Goal: Information Seeking & Learning: Learn about a topic

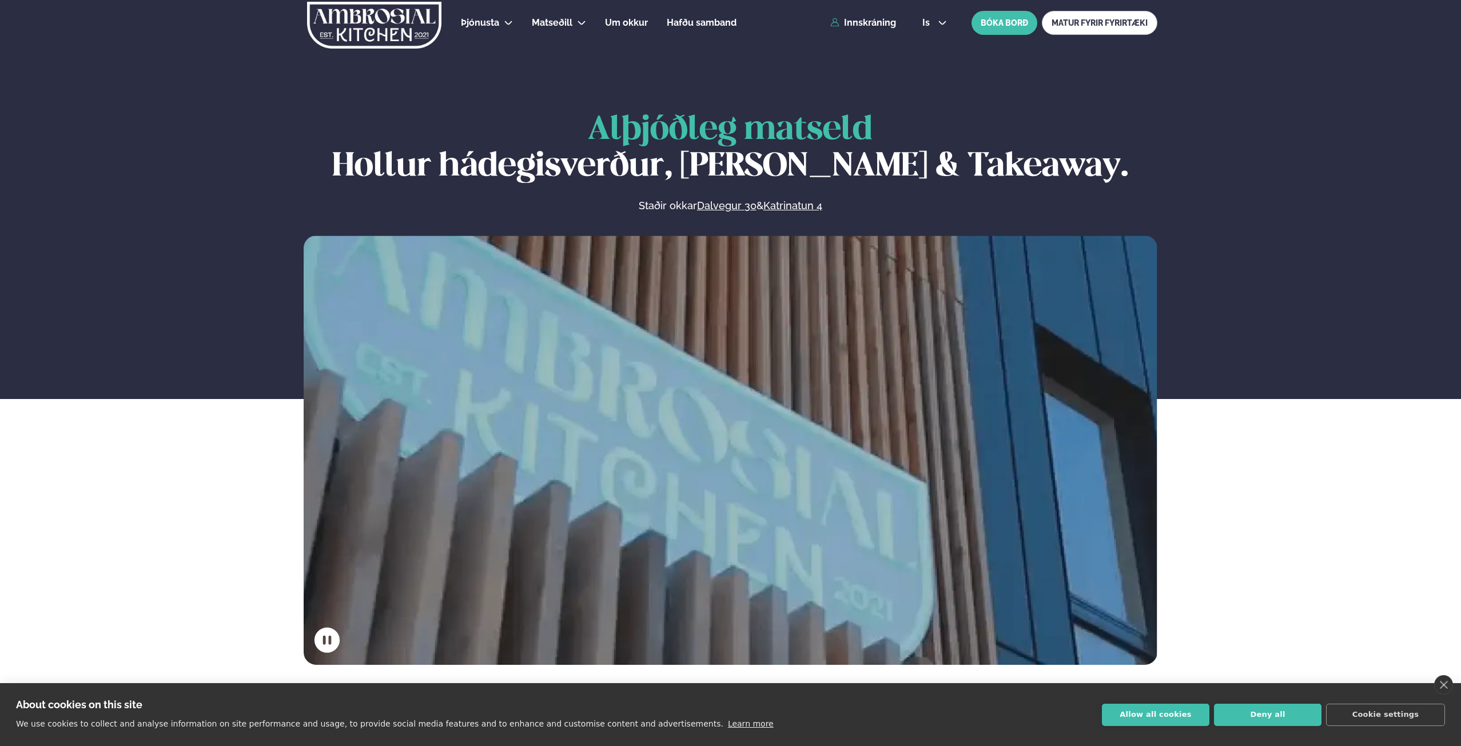
click at [566, 25] on span "Matseðill" at bounding box center [552, 22] width 41 height 11
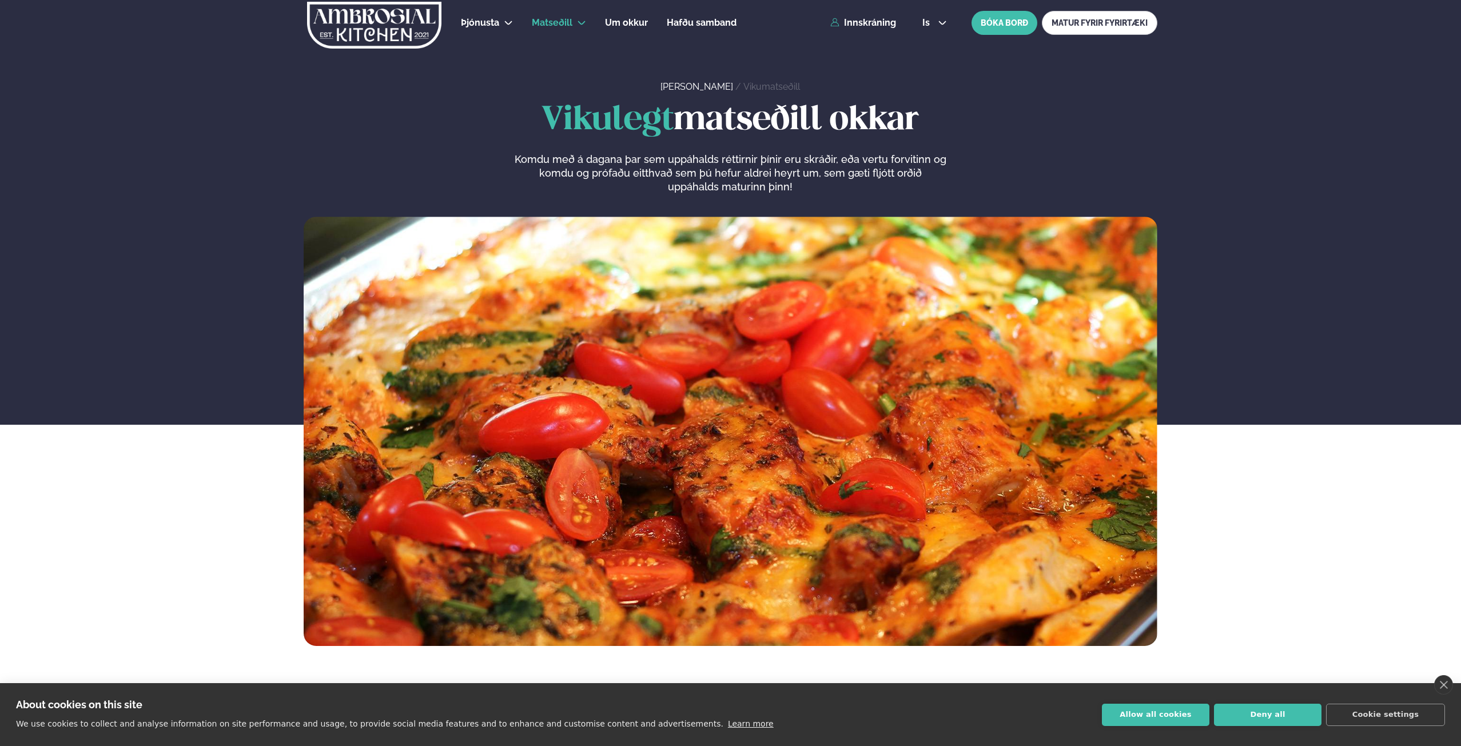
click at [571, 77] on link "Katrínartún 4" at bounding box center [577, 79] width 57 height 9
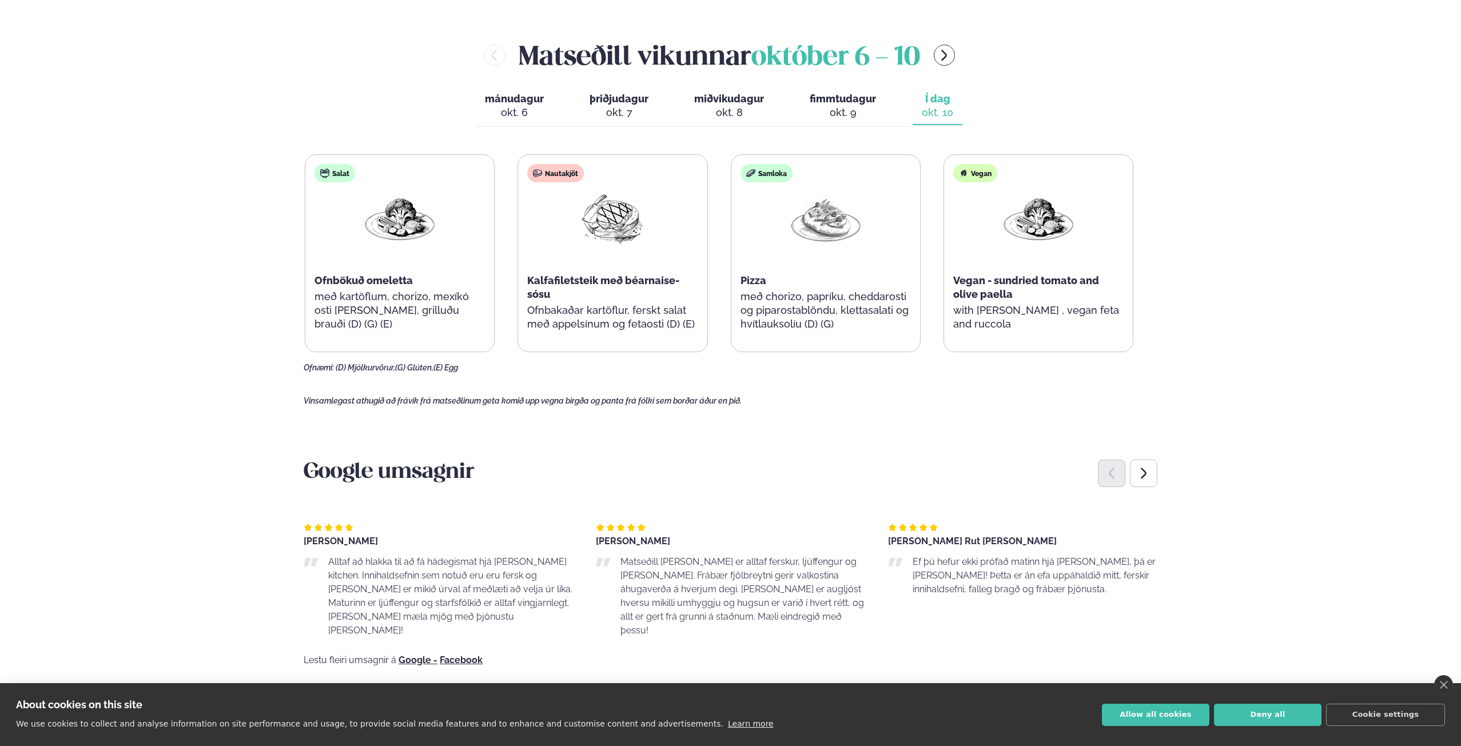
scroll to position [486, 0]
click at [946, 48] on icon "menu-btn-right" at bounding box center [944, 55] width 14 height 14
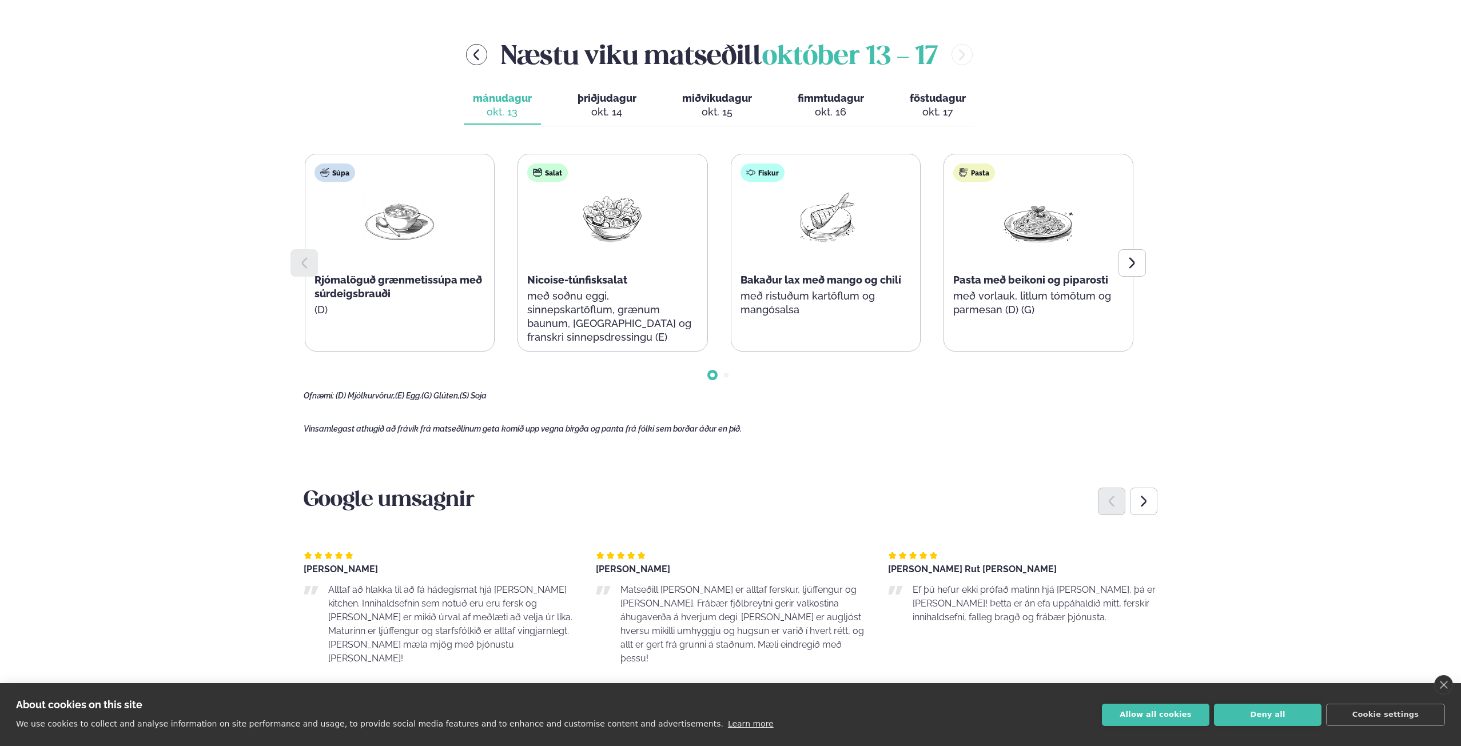
click at [604, 105] on div "okt. 14" at bounding box center [607, 112] width 59 height 14
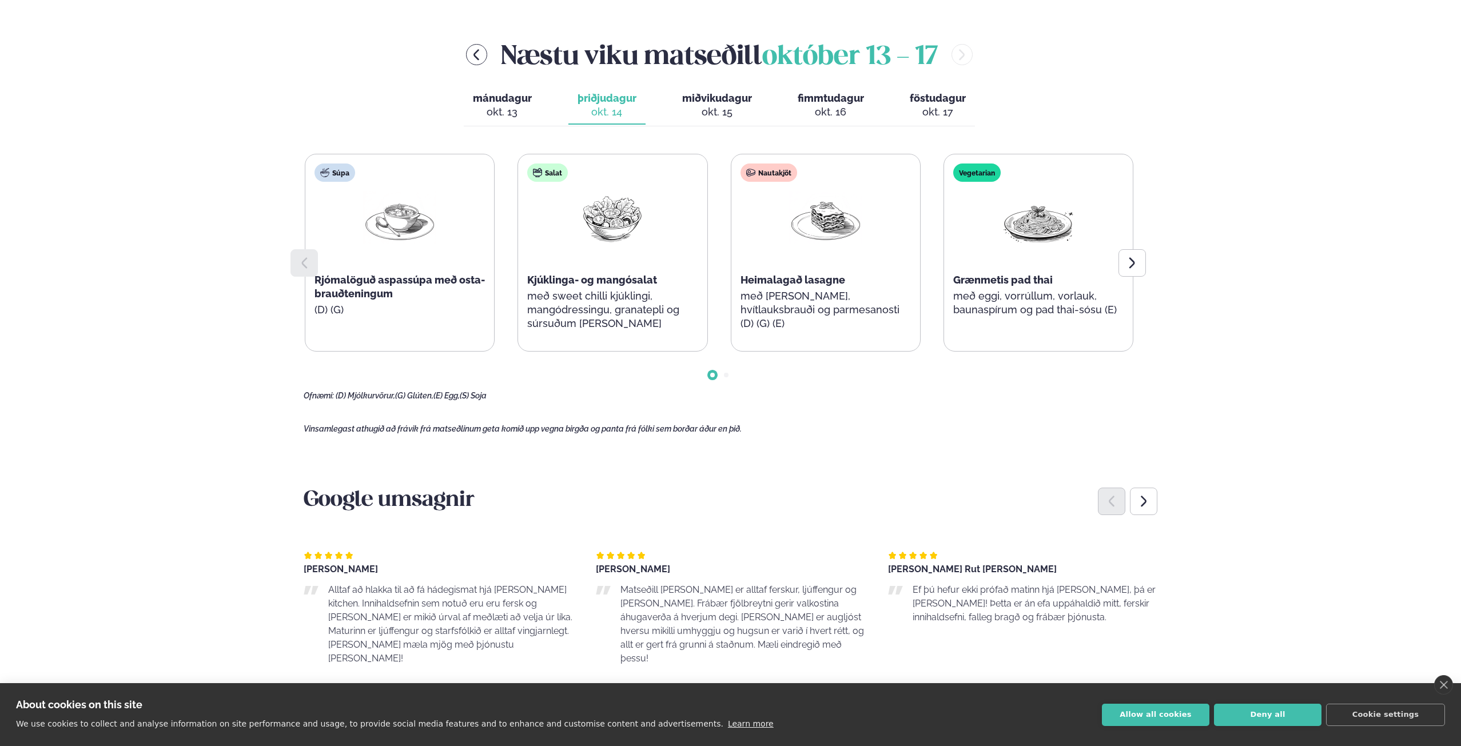
click at [1143, 249] on div at bounding box center [1132, 262] width 27 height 27
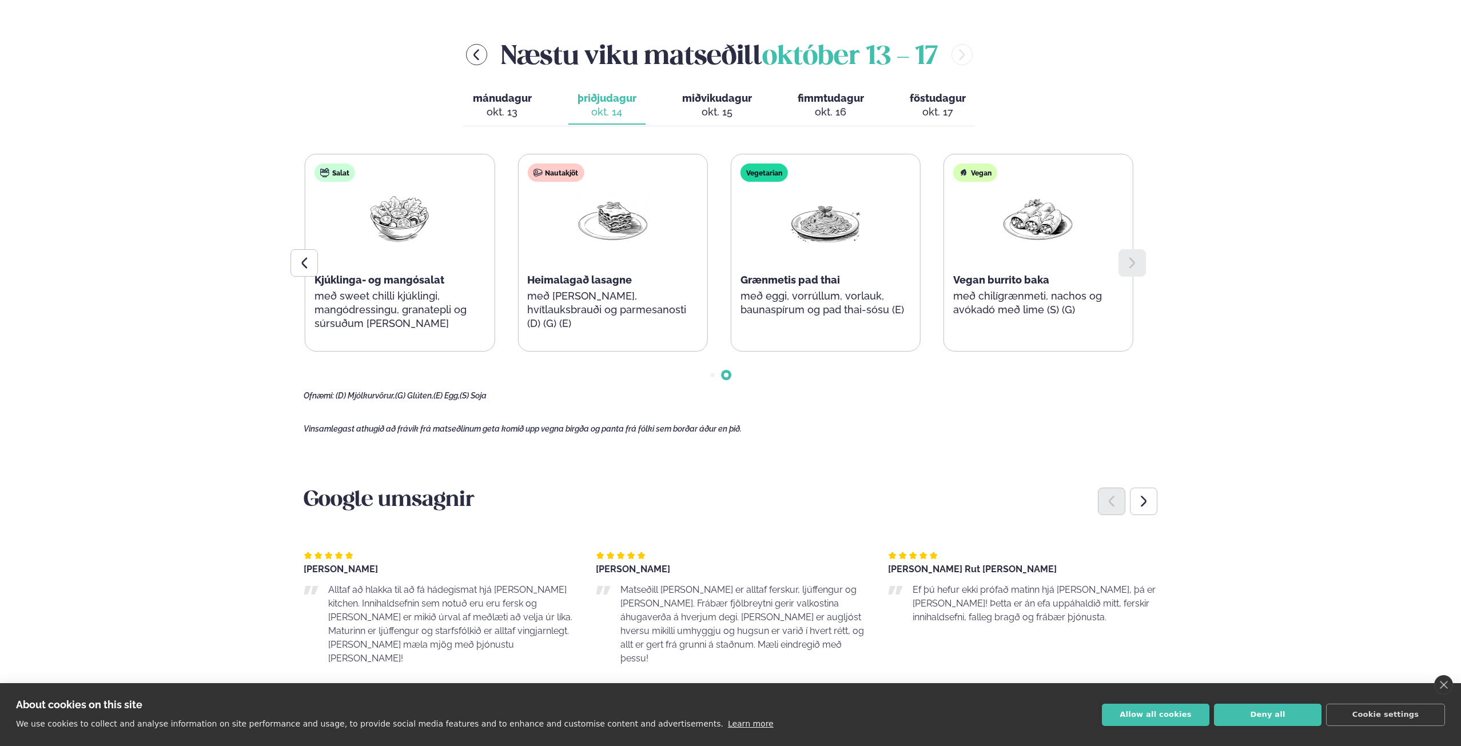
click at [696, 92] on span "miðvikudagur" at bounding box center [717, 98] width 70 height 12
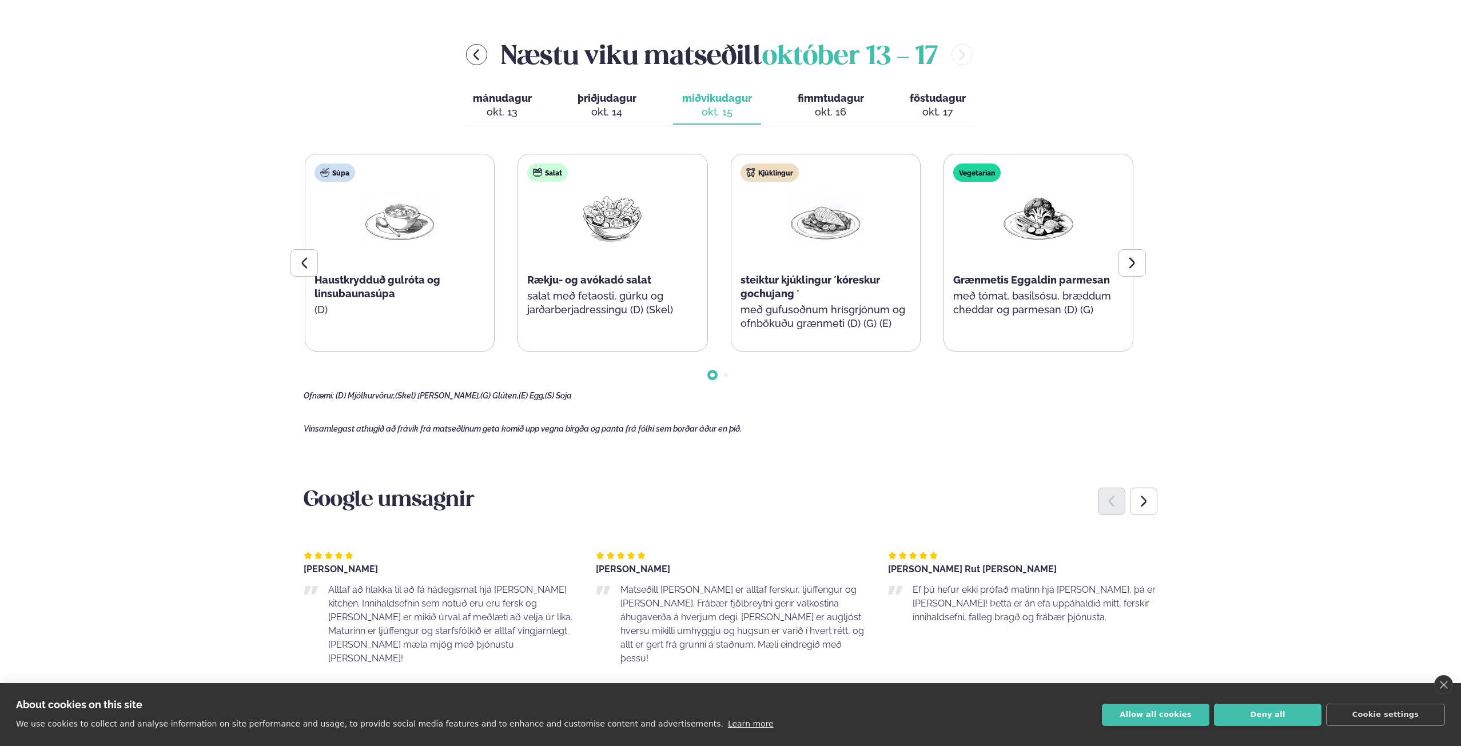
click at [1129, 249] on div at bounding box center [1132, 262] width 27 height 27
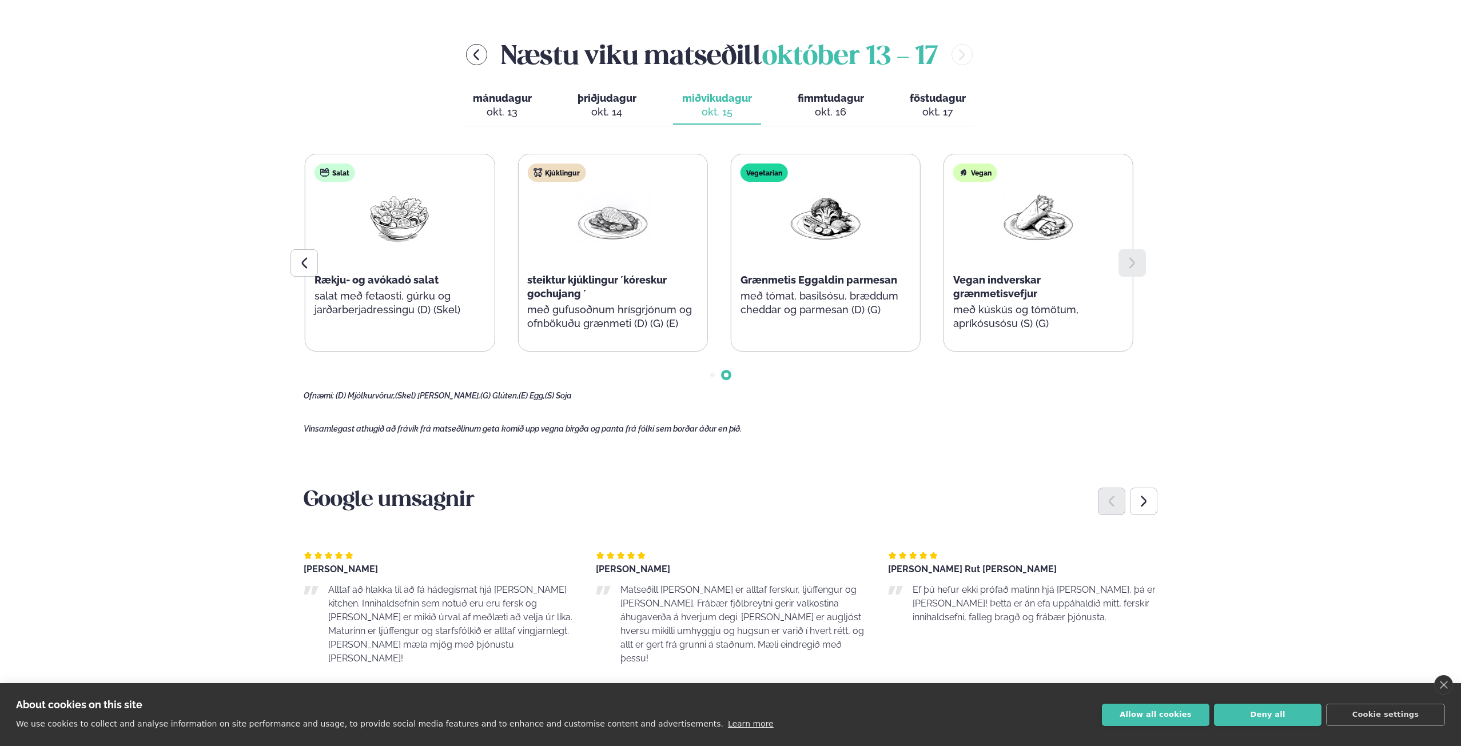
click at [838, 105] on div "okt. 16" at bounding box center [831, 112] width 66 height 14
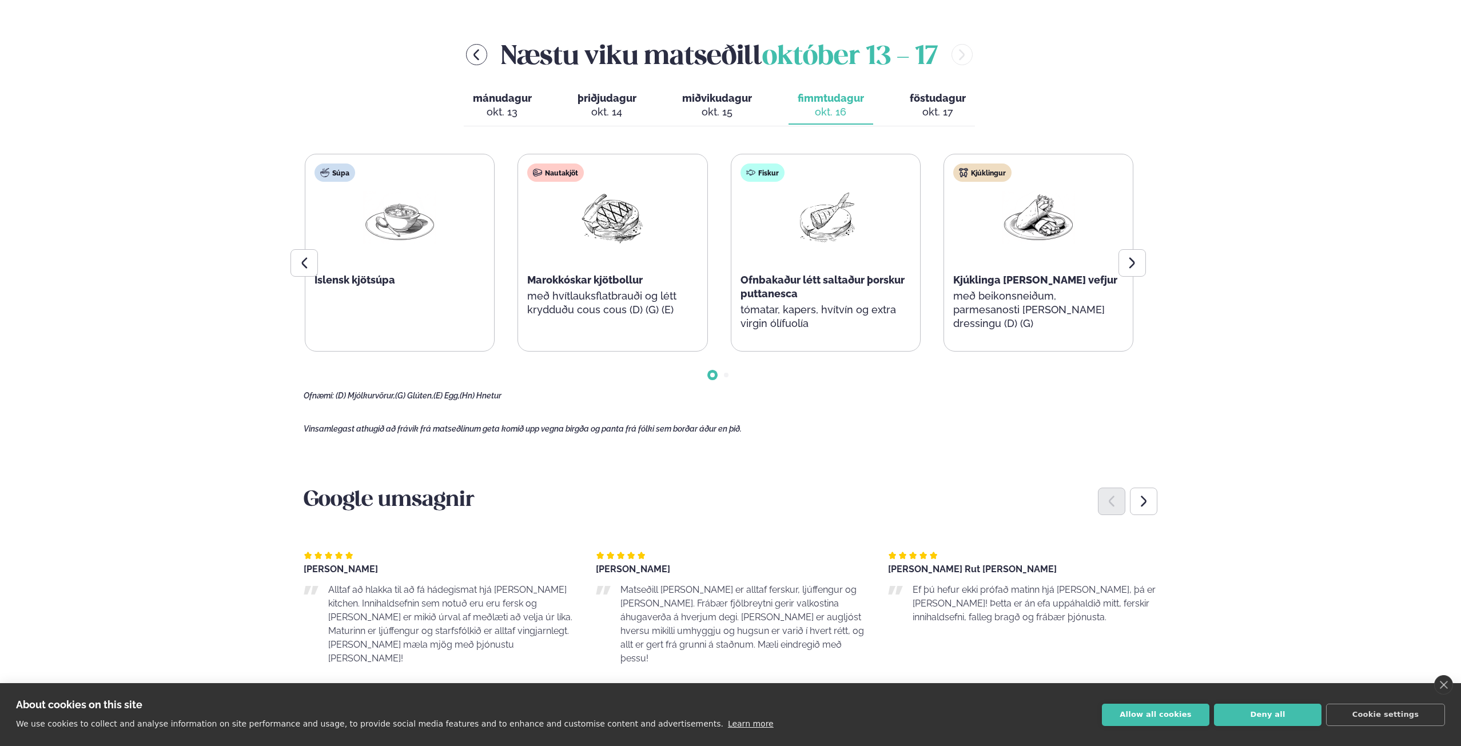
click at [1144, 249] on div at bounding box center [1132, 262] width 27 height 27
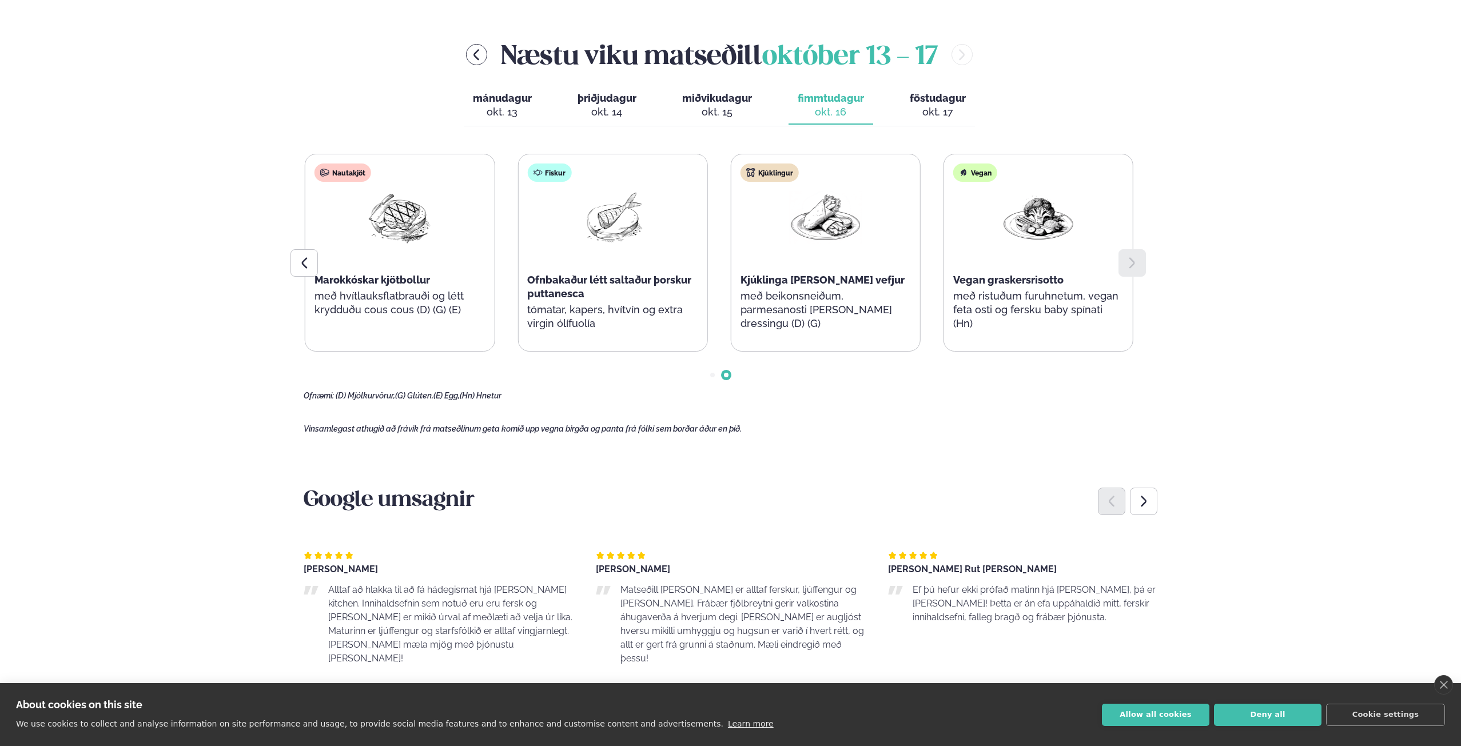
click at [901, 100] on button "föstudagur fös. [DATE]" at bounding box center [938, 106] width 74 height 38
